Goal: Task Accomplishment & Management: Complete application form

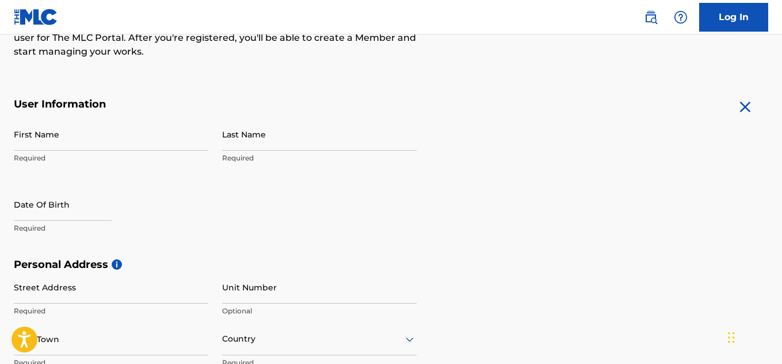
scroll to position [170, 0]
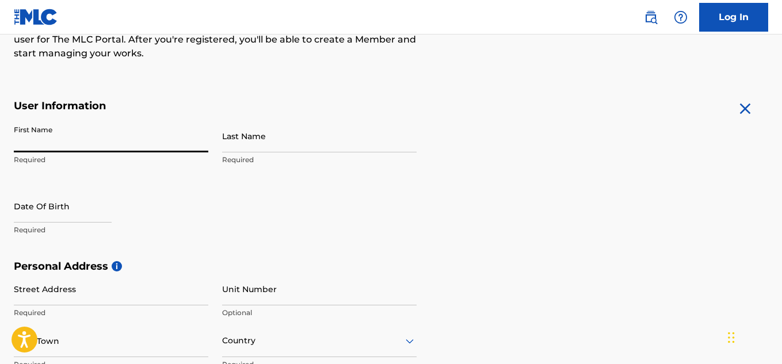
click at [161, 129] on input "First Name" at bounding box center [111, 136] width 194 height 33
type input "[PERSON_NAME]"
type input "Adediran"
type input "Ibadan"
type input "[GEOGRAPHIC_DATA]"
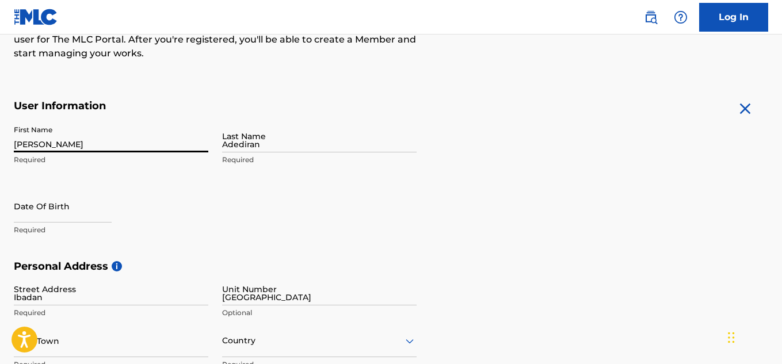
type input "Ibadan"
type input "[GEOGRAPHIC_DATA]"
type input "Oyo state"
type input "11001"
type input "704"
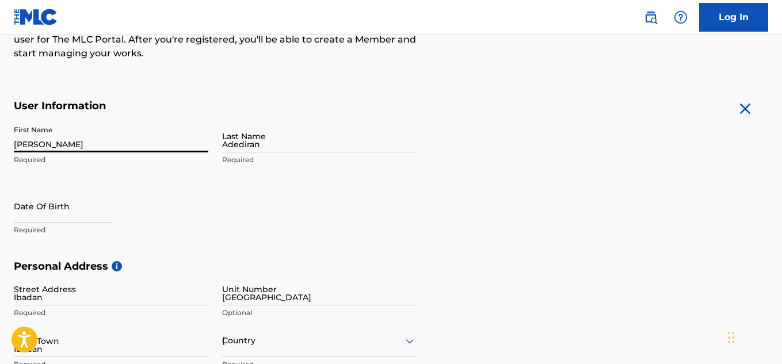
type input "4135223"
type input "[EMAIL_ADDRESS][DOMAIN_NAME]"
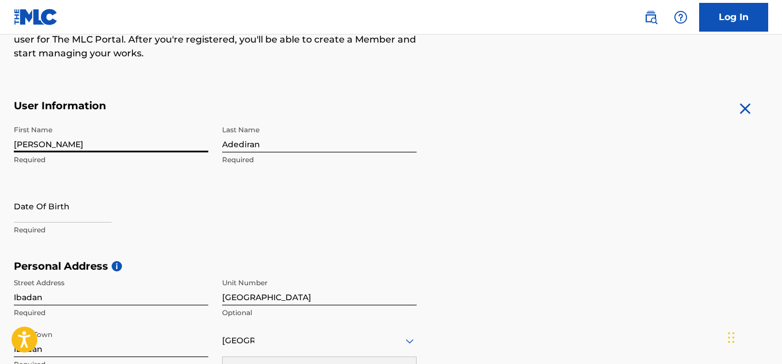
scroll to position [190, 0]
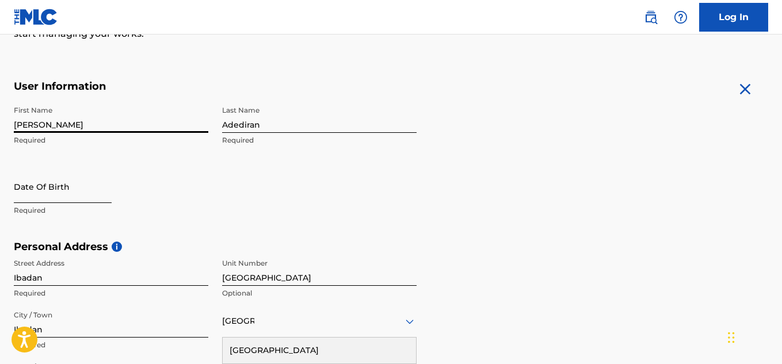
select select "8"
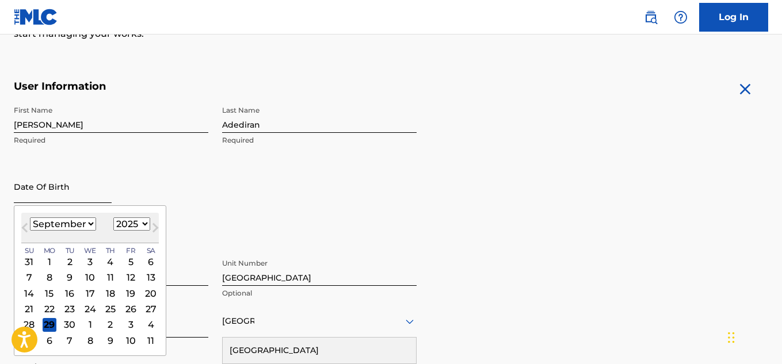
click at [99, 190] on input "text" at bounding box center [63, 186] width 98 height 33
click at [135, 230] on select "1900 1901 1902 1903 1904 1905 1906 1907 1908 1909 1910 1911 1912 1913 1914 1915…" at bounding box center [131, 224] width 37 height 13
select select "2007"
click at [113, 218] on select "1900 1901 1902 1903 1904 1905 1906 1907 1908 1909 1910 1911 1912 1913 1914 1915…" at bounding box center [131, 224] width 37 height 13
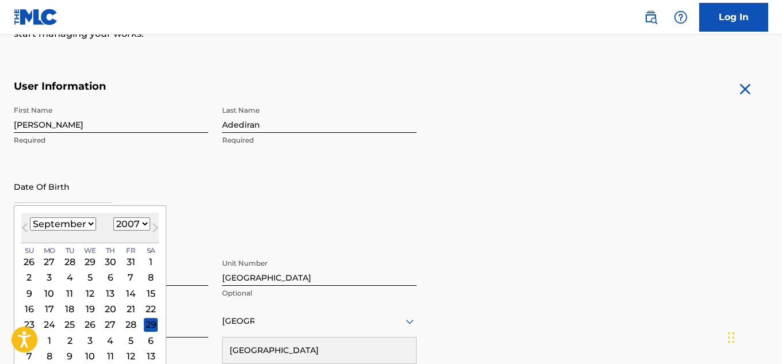
click at [87, 226] on select "January February March April May June July August September October November De…" at bounding box center [63, 224] width 66 height 13
select select "3"
click at [30, 218] on select "January February March April May June July August September October November De…" at bounding box center [63, 224] width 66 height 13
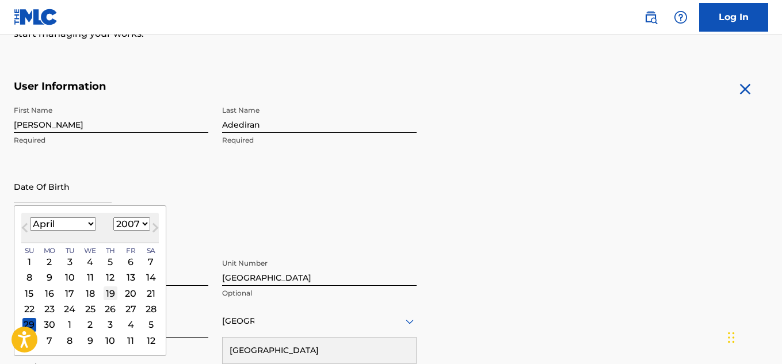
click at [106, 293] on div "19" at bounding box center [111, 294] width 14 height 14
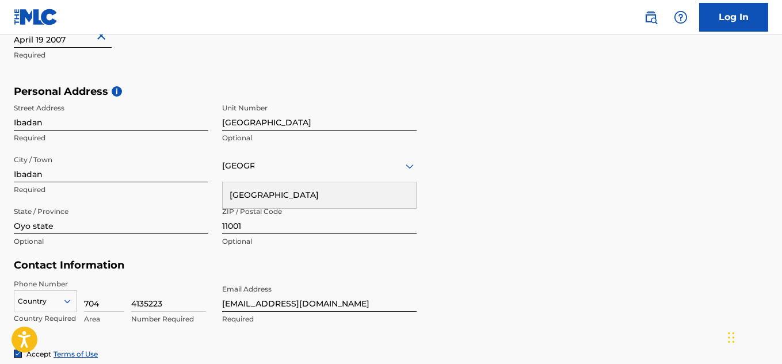
scroll to position [347, 0]
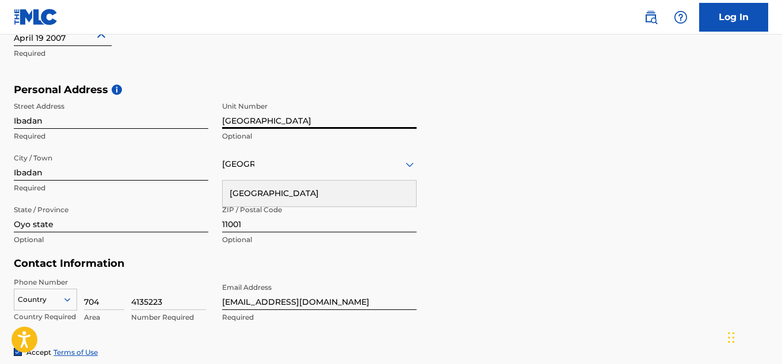
click at [263, 116] on input "[GEOGRAPHIC_DATA]" at bounding box center [319, 112] width 194 height 33
type input "L"
click at [119, 122] on input "Ibadan" at bounding box center [111, 112] width 194 height 33
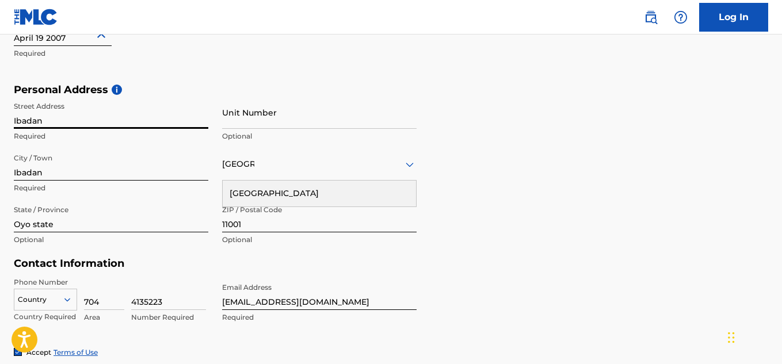
type input "Zone 4 Geregere [PERSON_NAME]"
click at [332, 224] on input "11001" at bounding box center [319, 216] width 194 height 33
type input "200263"
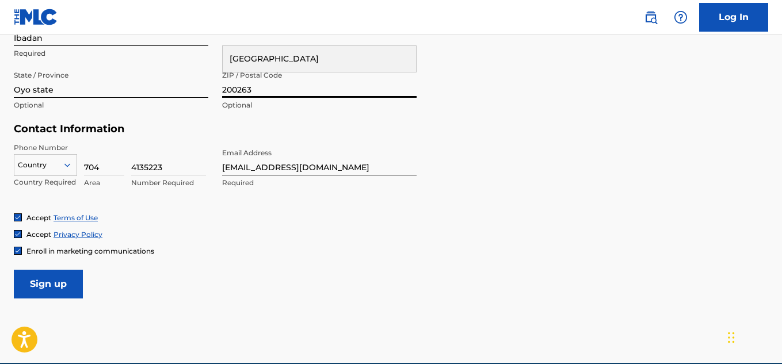
scroll to position [492, 0]
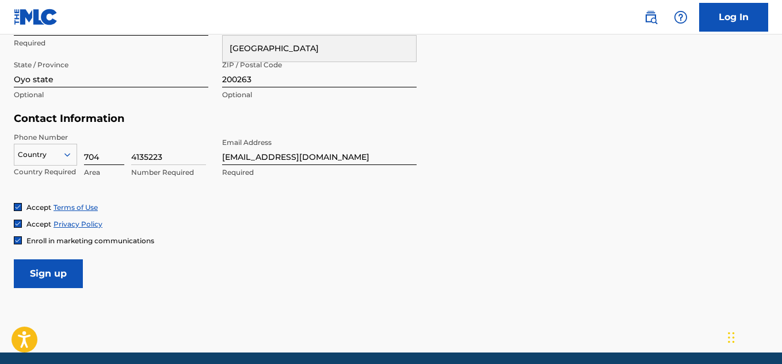
click at [115, 157] on input "704" at bounding box center [104, 148] width 40 height 33
type input "0"
click at [134, 154] on input "4135223" at bounding box center [168, 148] width 75 height 33
click at [115, 157] on input "80" at bounding box center [104, 148] width 40 height 33
type input "808"
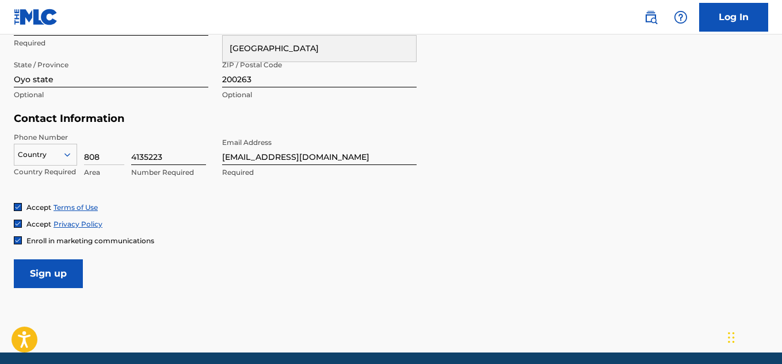
click at [136, 156] on input "4135223" at bounding box center [168, 148] width 75 height 33
type input "9122009"
click at [104, 158] on input "808" at bounding box center [104, 148] width 40 height 33
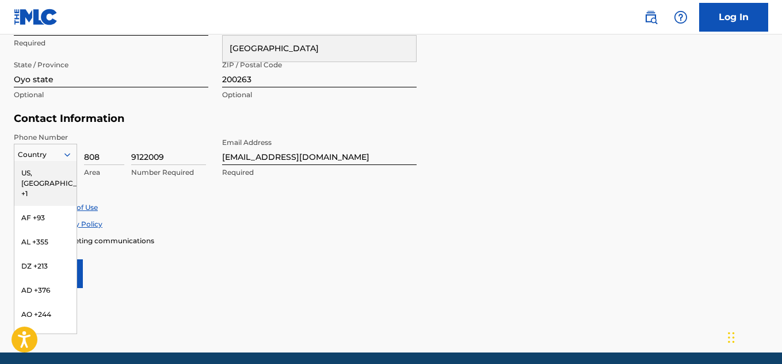
click at [52, 153] on div at bounding box center [45, 154] width 62 height 13
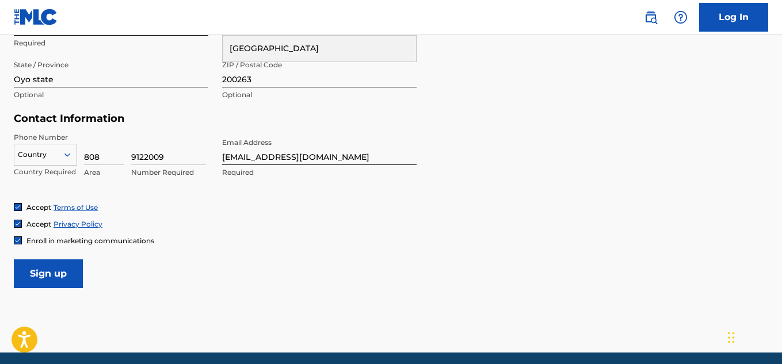
click at [231, 212] on div "Accept Terms of Use" at bounding box center [391, 208] width 754 height 10
